Goal: Navigation & Orientation: Find specific page/section

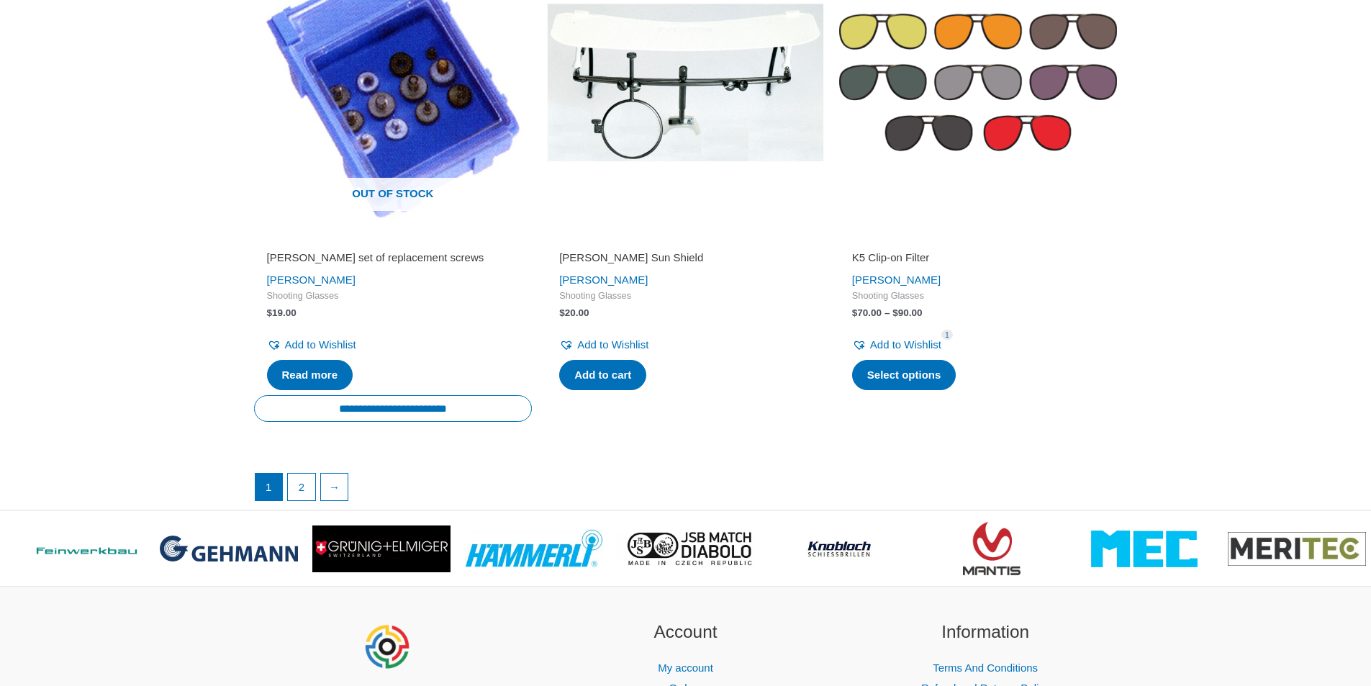
scroll to position [2376, 0]
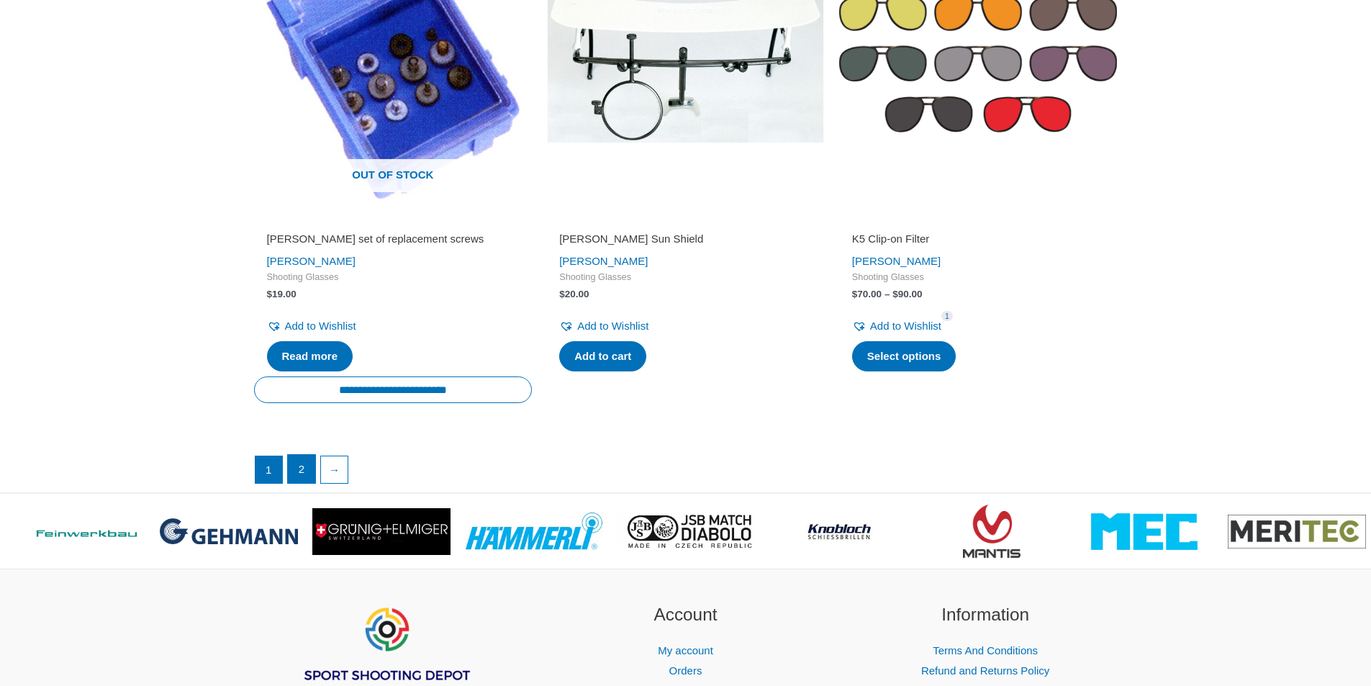
click at [310, 466] on link "2" at bounding box center [301, 469] width 27 height 29
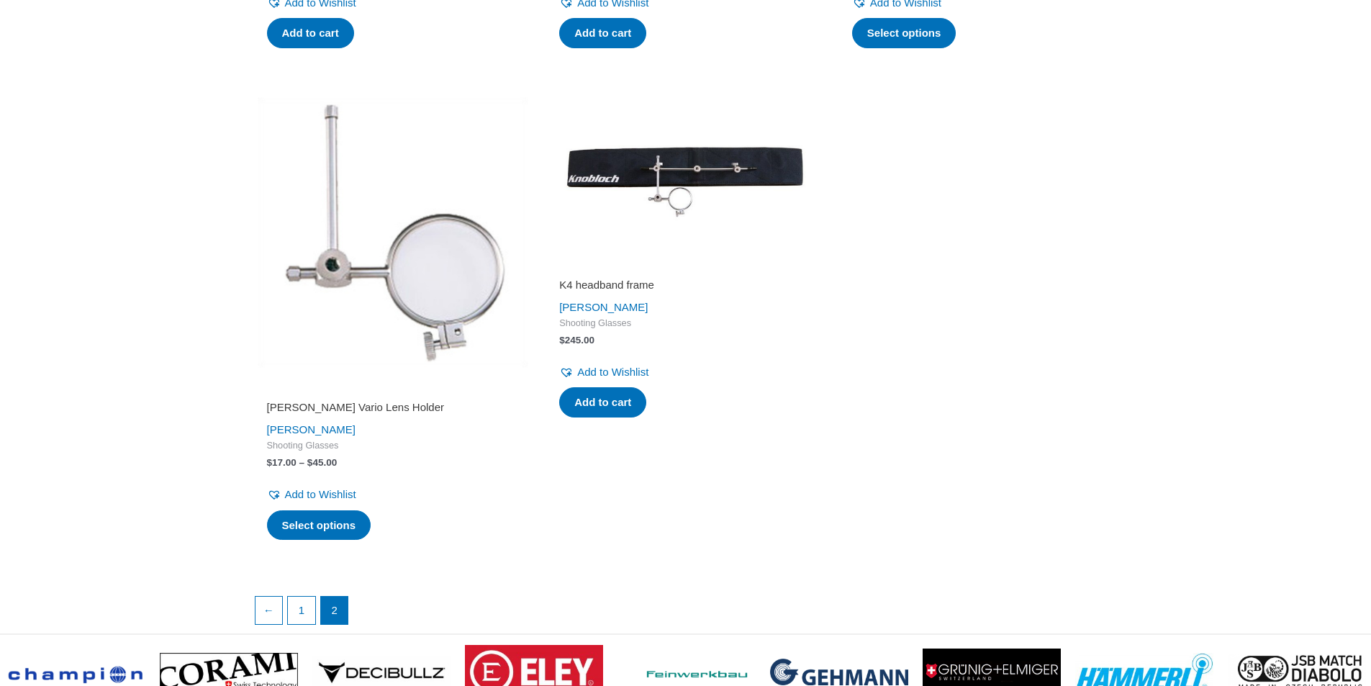
scroll to position [1224, 0]
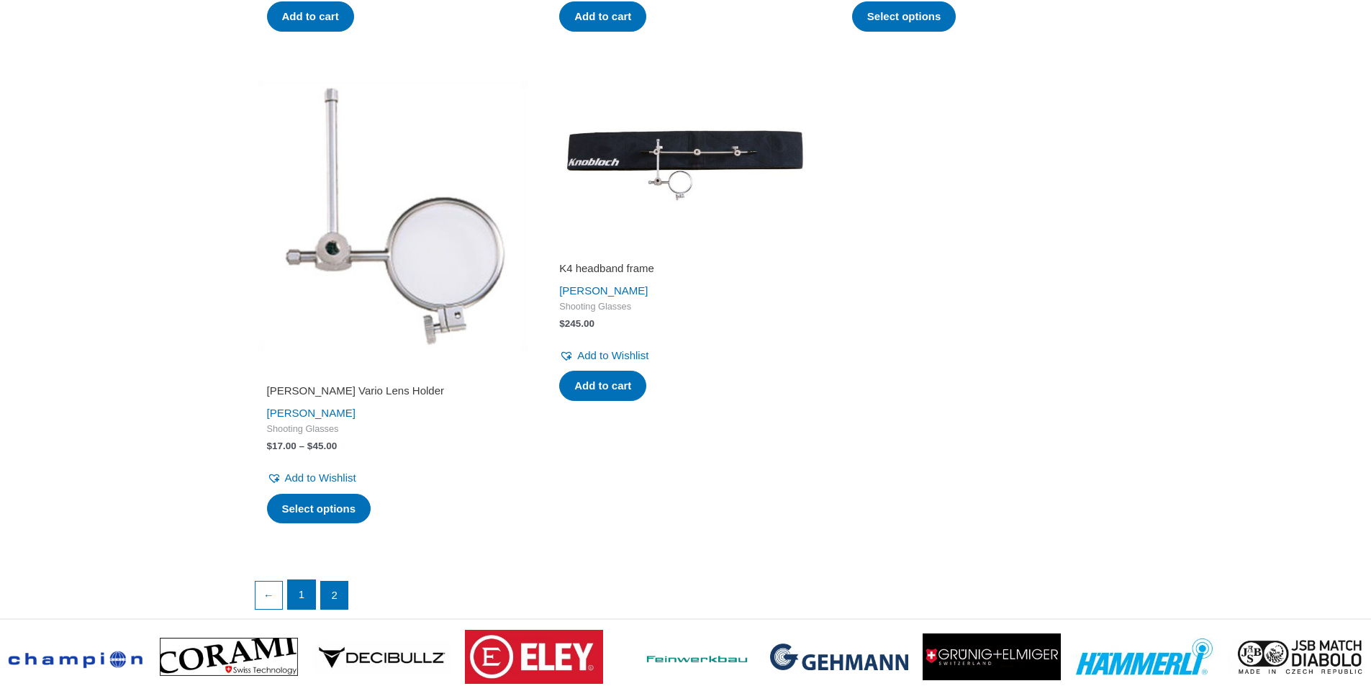
click at [300, 580] on link "1" at bounding box center [301, 594] width 27 height 29
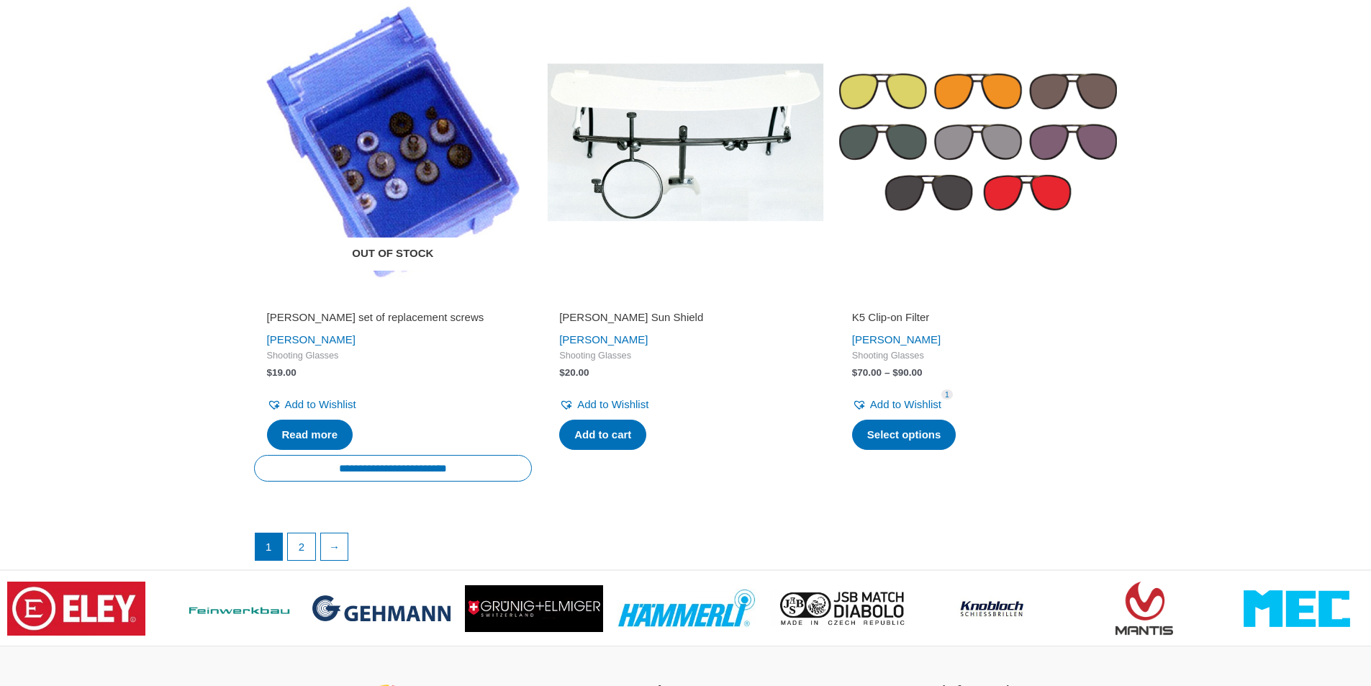
scroll to position [2160, 0]
